Goal: Transaction & Acquisition: Book appointment/travel/reservation

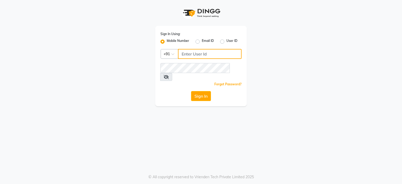
click at [189, 53] on input "Username" at bounding box center [210, 54] width 64 height 10
type input "9922551855"
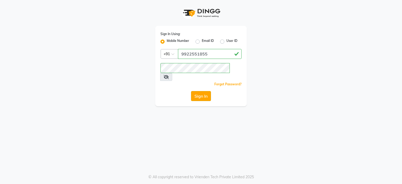
click at [194, 91] on button "Sign In" at bounding box center [201, 96] width 20 height 10
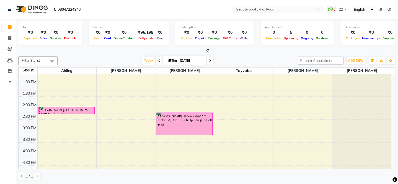
scroll to position [83, 0]
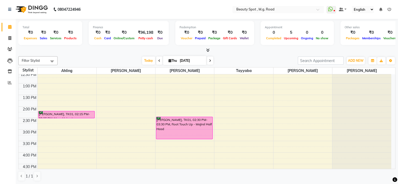
click at [210, 61] on icon at bounding box center [210, 60] width 2 height 3
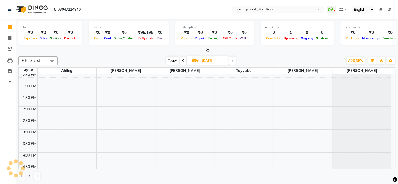
scroll to position [23, 0]
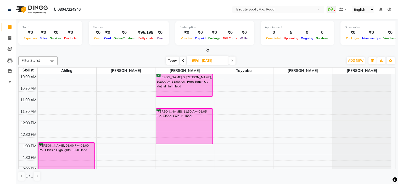
click at [233, 60] on span at bounding box center [232, 61] width 6 height 8
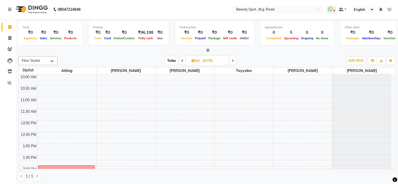
click at [233, 60] on icon at bounding box center [233, 60] width 2 height 3
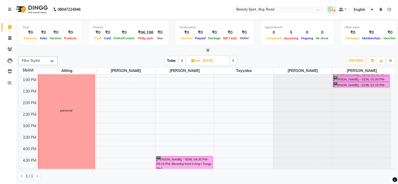
scroll to position [102, 0]
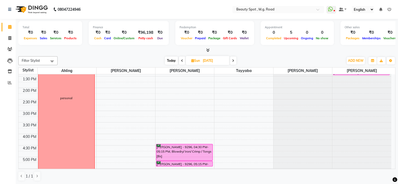
click at [182, 60] on icon at bounding box center [182, 60] width 2 height 3
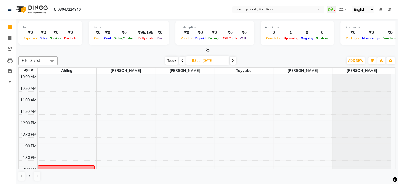
click at [182, 60] on icon at bounding box center [182, 60] width 2 height 3
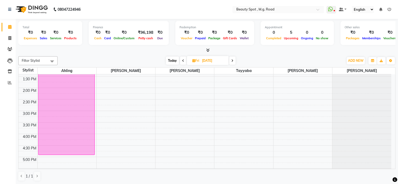
click at [231, 60] on icon at bounding box center [232, 60] width 2 height 3
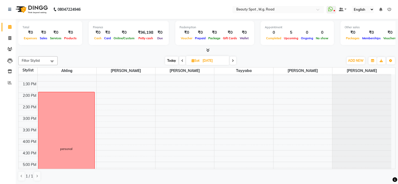
scroll to position [128, 0]
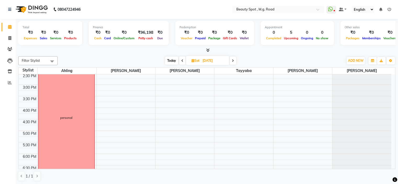
click at [232, 59] on icon at bounding box center [233, 60] width 2 height 3
type input "[DATE]"
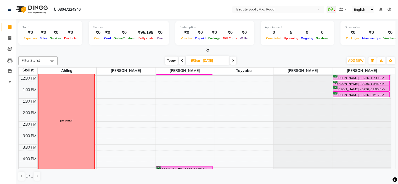
scroll to position [102, 0]
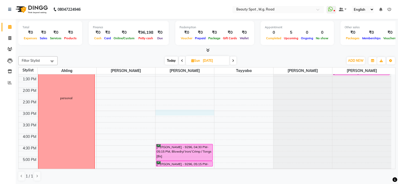
click at [160, 110] on div "9:00 AM 9:30 AM 10:00 AM 10:30 AM 11:00 AM 11:30 AM 12:00 PM 12:30 PM 1:00 PM 1…" at bounding box center [205, 99] width 373 height 253
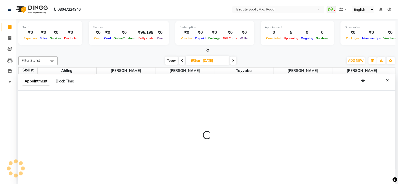
scroll to position [0, 0]
select select "70085"
select select "900"
select select "tentative"
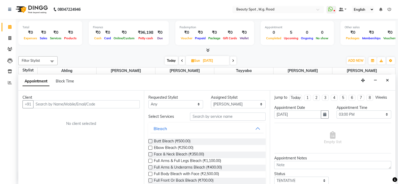
click at [85, 105] on input "text" at bounding box center [86, 104] width 107 height 8
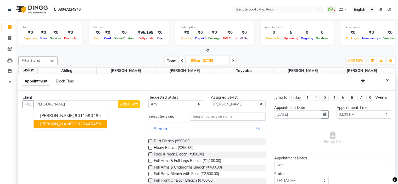
click at [87, 122] on ngb-highlight "9822445459" at bounding box center [88, 123] width 26 height 5
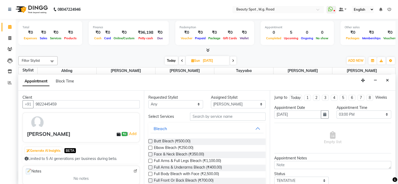
click at [68, 104] on input "9822445459" at bounding box center [86, 104] width 107 height 8
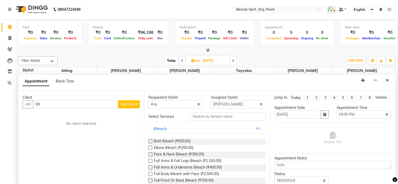
type input "9"
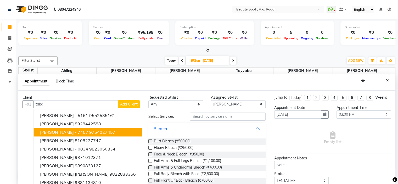
click at [75, 130] on span "[PERSON_NAME] - 7457" at bounding box center [64, 132] width 48 height 5
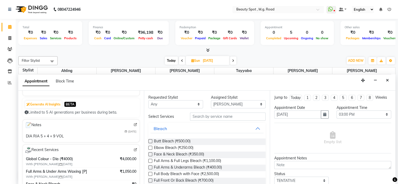
scroll to position [52, 0]
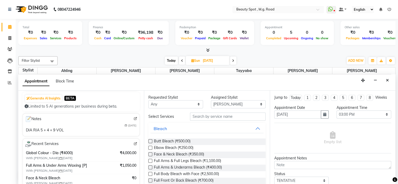
type input "9764027457"
click at [207, 118] on input "text" at bounding box center [227, 117] width 75 height 8
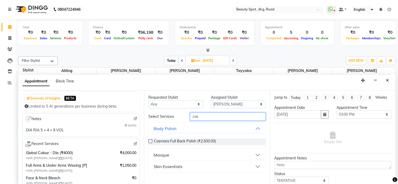
type input "cas"
click at [189, 164] on button "Skin Essentials" at bounding box center [206, 166] width 113 height 9
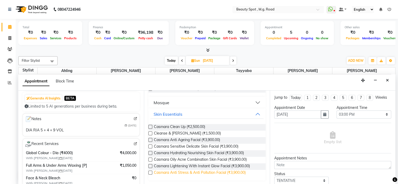
click at [219, 172] on span "Casmara Anti Stress & Anti Pollution Facial (₹3,900.00)" at bounding box center [200, 173] width 92 height 7
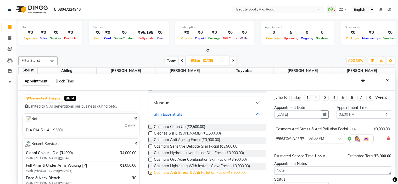
checkbox input "false"
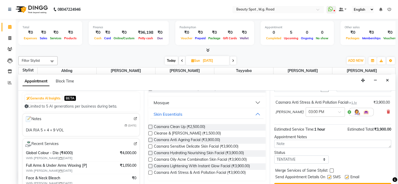
scroll to position [38, 0]
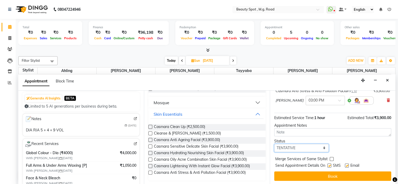
click at [291, 147] on select "Select TENTATIVE CONFIRM UPCOMING" at bounding box center [301, 148] width 55 height 8
select select "confirm booking"
click at [274, 144] on select "Select TENTATIVE CONFIRM UPCOMING" at bounding box center [301, 148] width 55 height 8
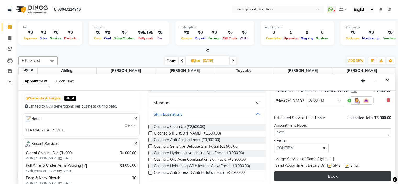
click at [293, 173] on button "Book" at bounding box center [332, 175] width 117 height 9
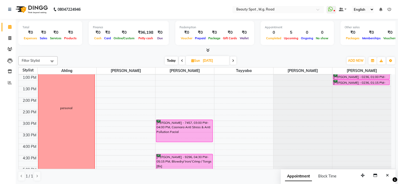
scroll to position [104, 0]
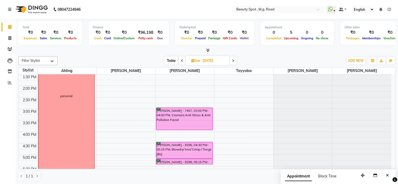
click at [172, 60] on span "Today" at bounding box center [171, 61] width 13 height 8
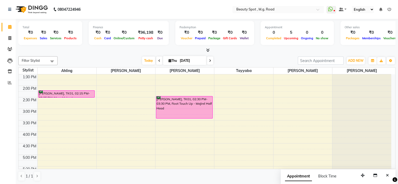
click at [209, 60] on icon at bounding box center [210, 60] width 2 height 3
type input "[DATE]"
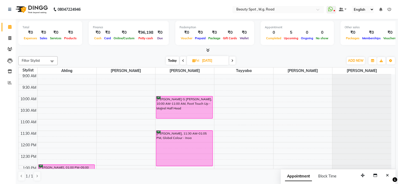
scroll to position [0, 0]
